Goal: Navigation & Orientation: Find specific page/section

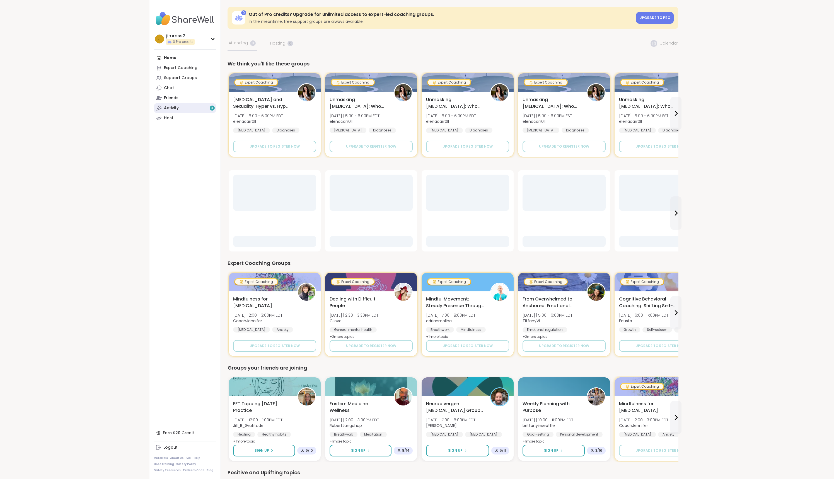
click at [181, 107] on link "Activity 3" at bounding box center [185, 108] width 62 height 10
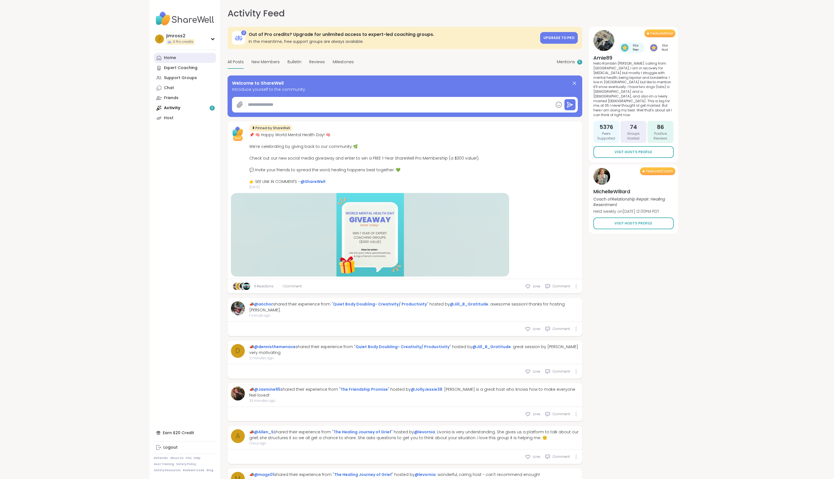
click at [169, 57] on div "Home" at bounding box center [170, 58] width 12 height 6
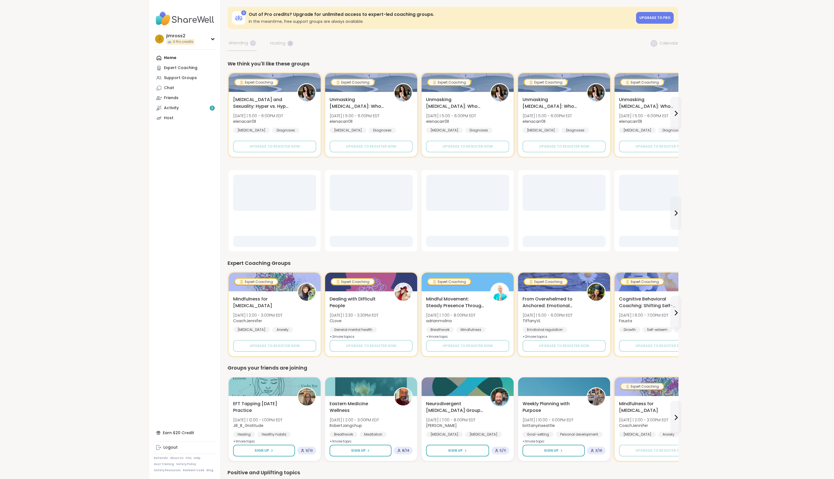
click at [633, 14] on h3 "Out of Pro credits? Upgrade for unlimited access to expert-led coaching groups." at bounding box center [441, 14] width 384 height 6
click at [647, 19] on span "Upgrade to Pro" at bounding box center [654, 17] width 31 height 5
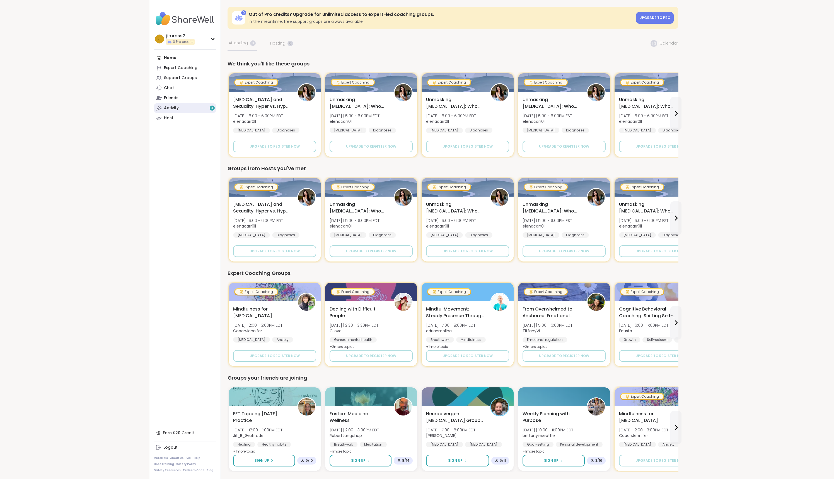
click at [180, 104] on link "Activity 3" at bounding box center [185, 108] width 62 height 10
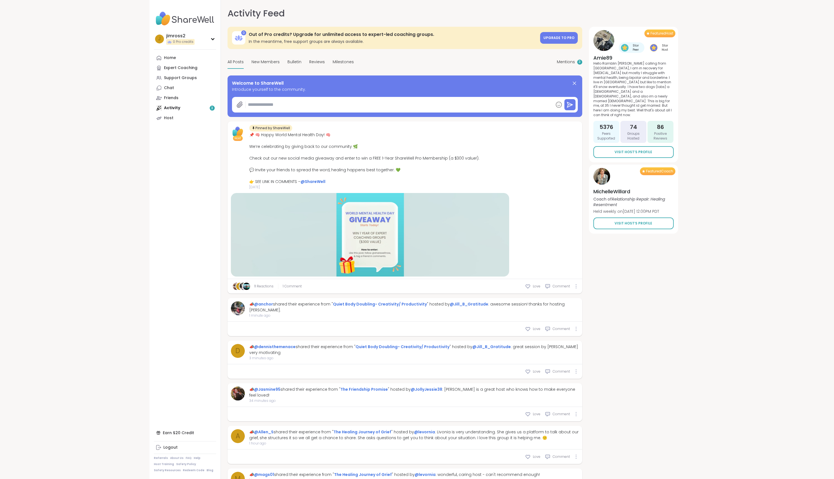
type textarea "*"
click at [169, 72] on link "Expert Coaching" at bounding box center [185, 68] width 62 height 10
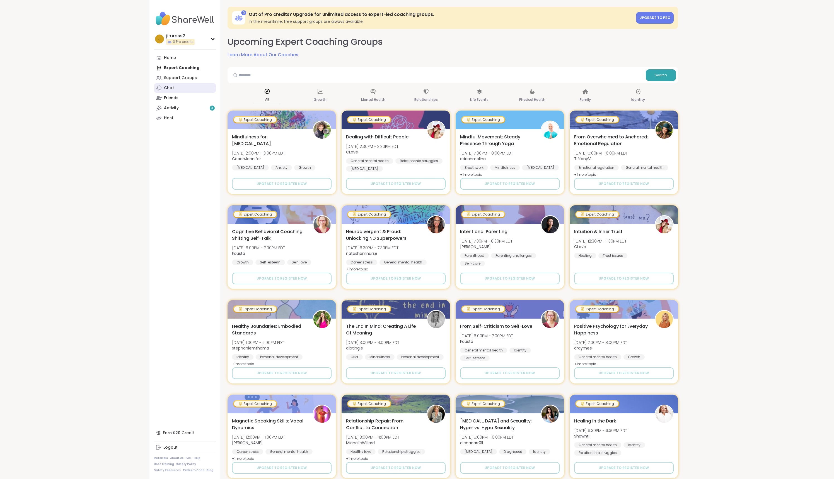
click at [169, 89] on div "Chat" at bounding box center [169, 88] width 10 height 6
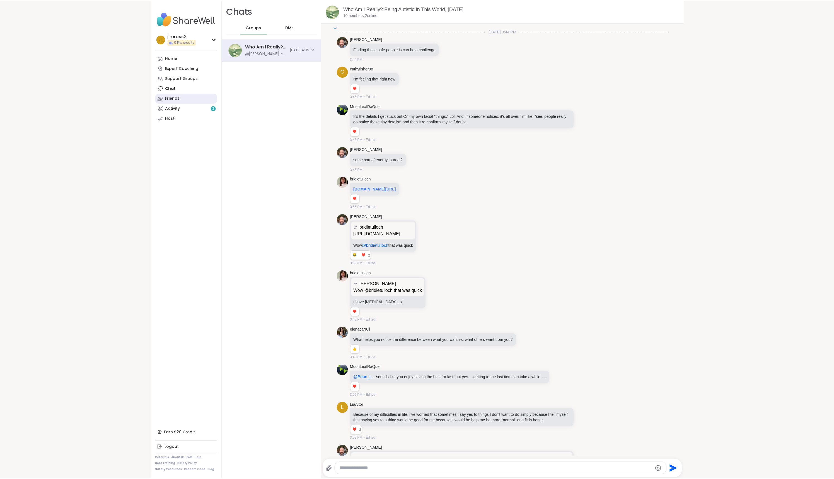
scroll to position [2582, 0]
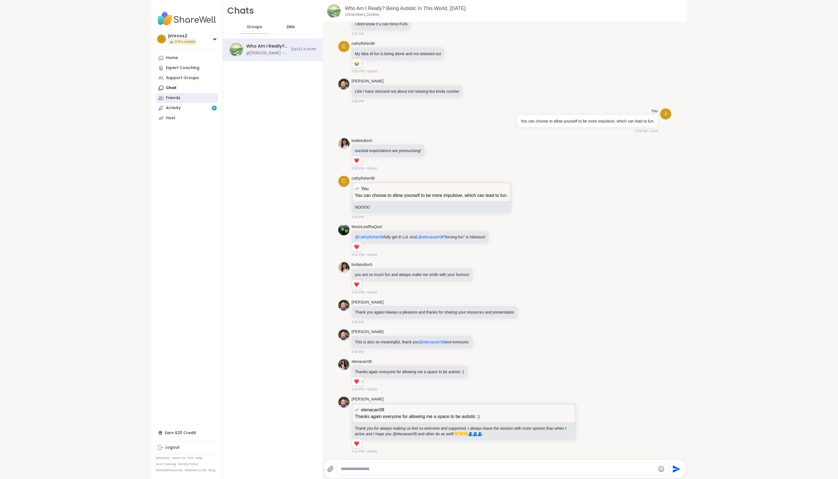
click at [168, 97] on div "Friends" at bounding box center [173, 98] width 14 height 6
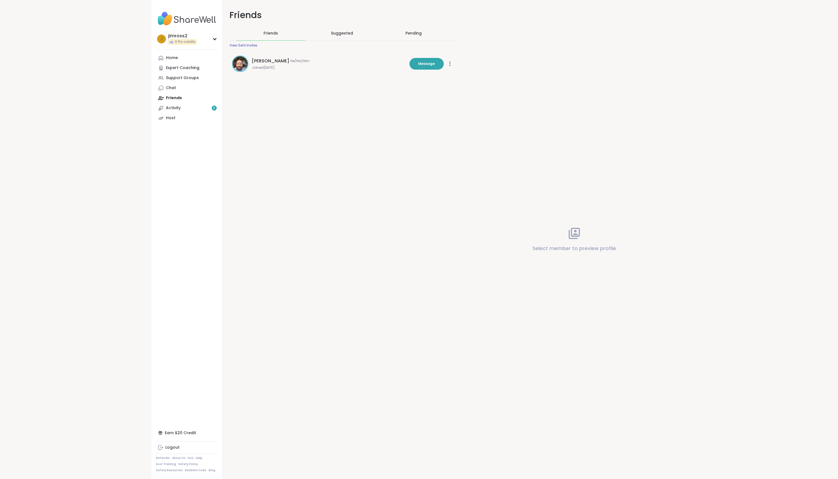
click at [331, 33] on span "Suggested" at bounding box center [342, 33] width 22 height 6
click at [410, 32] on div "Pending" at bounding box center [413, 33] width 16 height 6
click at [350, 28] on div "Suggested" at bounding box center [341, 33] width 69 height 14
click at [166, 58] on div "Home" at bounding box center [172, 58] width 12 height 6
